Goal: Transaction & Acquisition: Purchase product/service

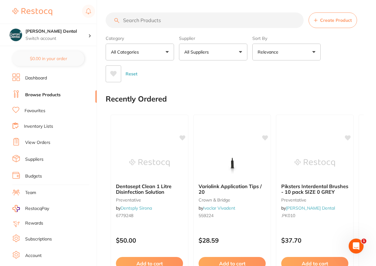
click at [131, 19] on input "search" at bounding box center [205, 20] width 198 height 16
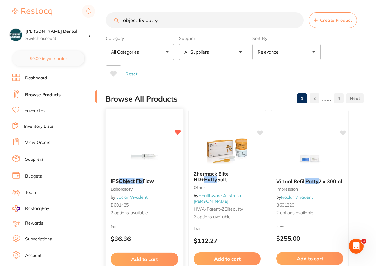
type input "object fix putty"
click at [130, 178] on em "Object" at bounding box center [127, 181] width 16 height 6
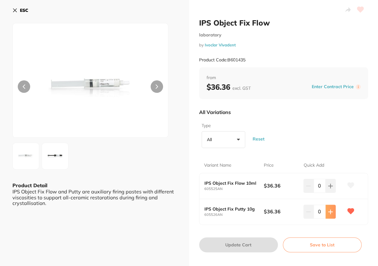
click at [332, 212] on icon at bounding box center [330, 211] width 5 height 5
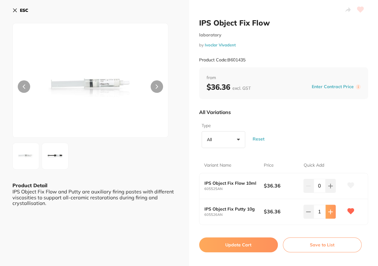
click at [332, 212] on icon at bounding box center [330, 211] width 5 height 5
type input "3"
click at [259, 243] on button "Update Cart" at bounding box center [238, 244] width 79 height 15
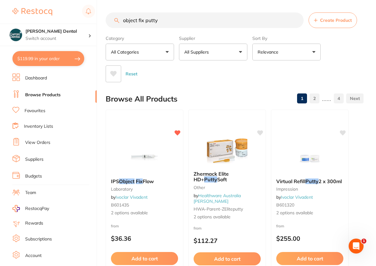
click at [57, 63] on button "$119.99 in your order" at bounding box center [48, 58] width 72 height 15
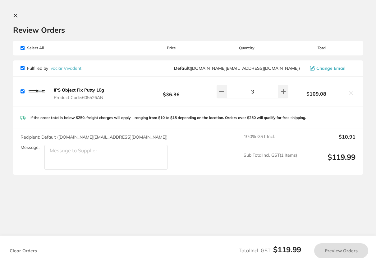
checkbox input "true"
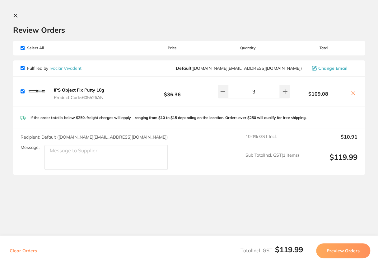
click at [354, 246] on button "Preview Orders" at bounding box center [343, 250] width 54 height 15
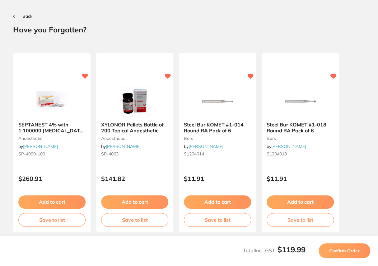
click at [345, 250] on span "Confirm Order" at bounding box center [344, 251] width 30 height 6
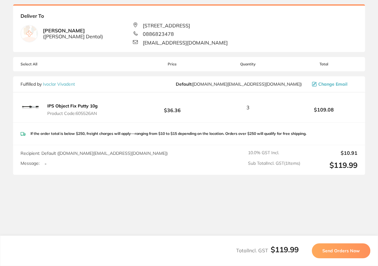
scroll to position [37, 0]
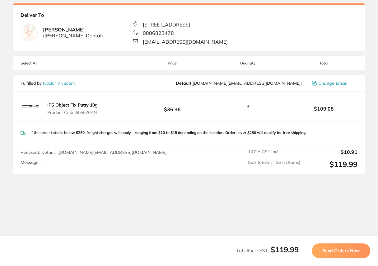
click at [337, 249] on span "Send Orders Now" at bounding box center [340, 251] width 37 height 6
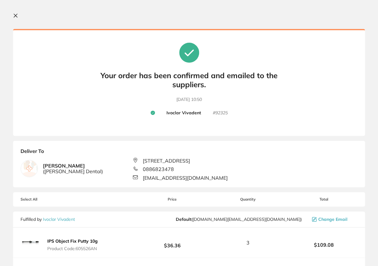
click at [16, 15] on icon at bounding box center [15, 15] width 3 height 3
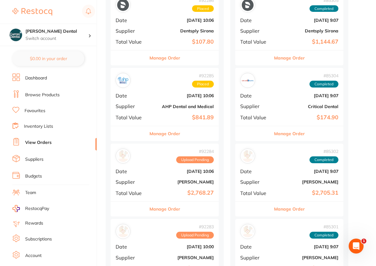
scroll to position [311, 0]
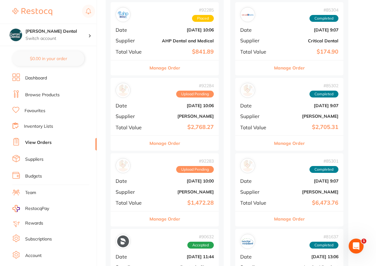
click at [197, 96] on span "Upload Pending" at bounding box center [195, 94] width 38 height 7
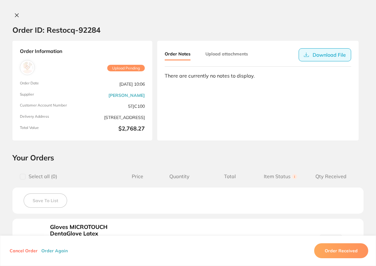
click at [323, 54] on button "Download File" at bounding box center [325, 54] width 53 height 13
click at [351, 26] on section "Order ID: Restocq- 92284" at bounding box center [188, 30] width 376 height 22
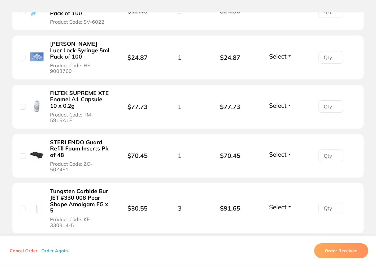
scroll to position [905, 0]
